Goal: Find specific page/section: Find specific page/section

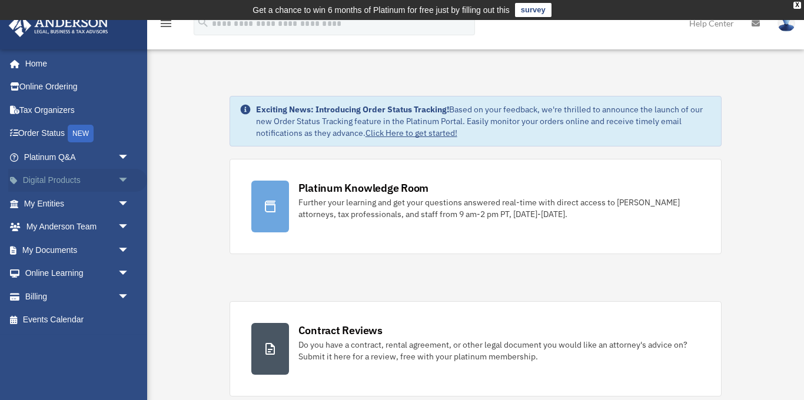
click at [121, 176] on span "arrow_drop_down" at bounding box center [130, 181] width 24 height 24
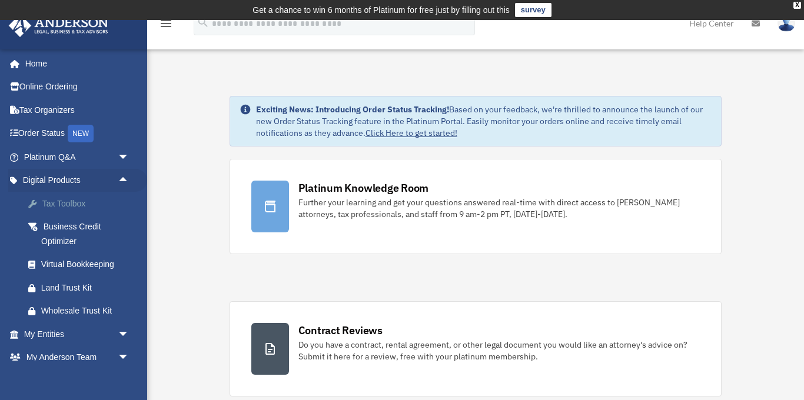
click at [78, 207] on div "Tax Toolbox" at bounding box center [86, 204] width 91 height 15
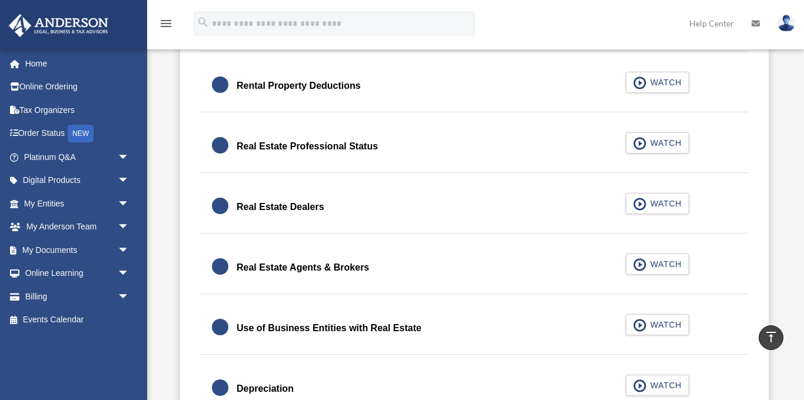
scroll to position [926, 0]
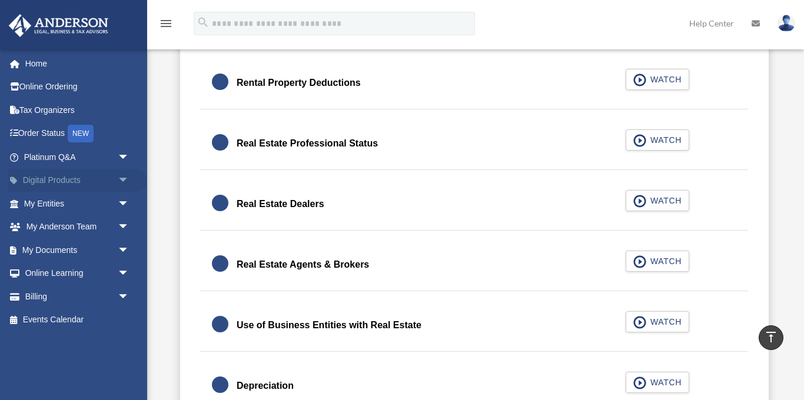
click at [121, 178] on span "arrow_drop_down" at bounding box center [130, 181] width 24 height 24
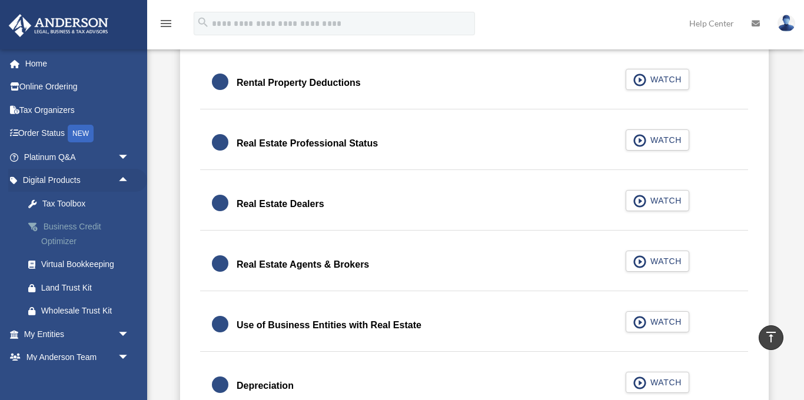
click at [72, 244] on div "Business Credit Optimizer" at bounding box center [86, 233] width 91 height 29
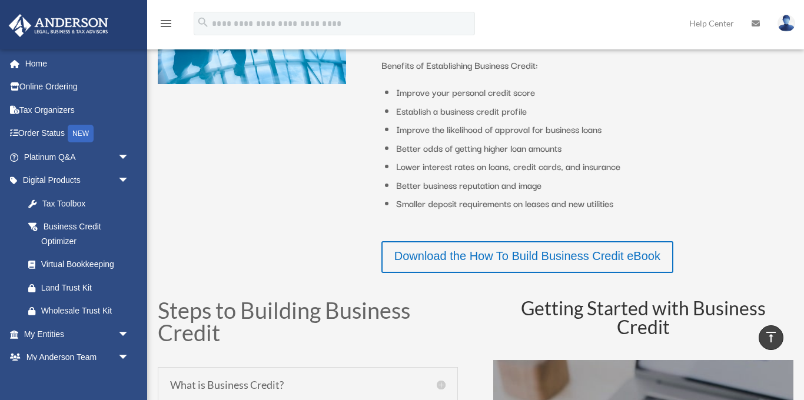
scroll to position [306, 0]
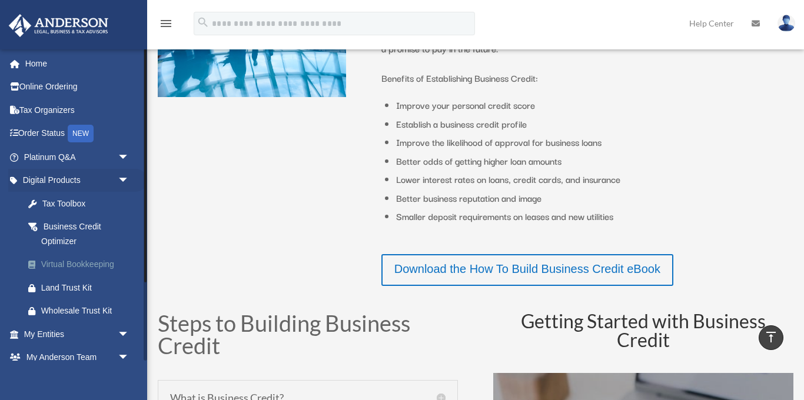
click at [81, 264] on div "Virtual Bookkeeping" at bounding box center [86, 264] width 91 height 15
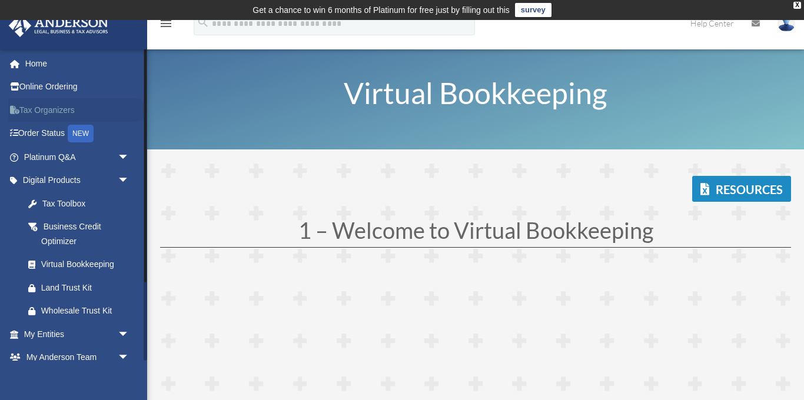
click at [62, 111] on link "Tax Organizers" at bounding box center [77, 110] width 139 height 24
